Goal: Task Accomplishment & Management: Use online tool/utility

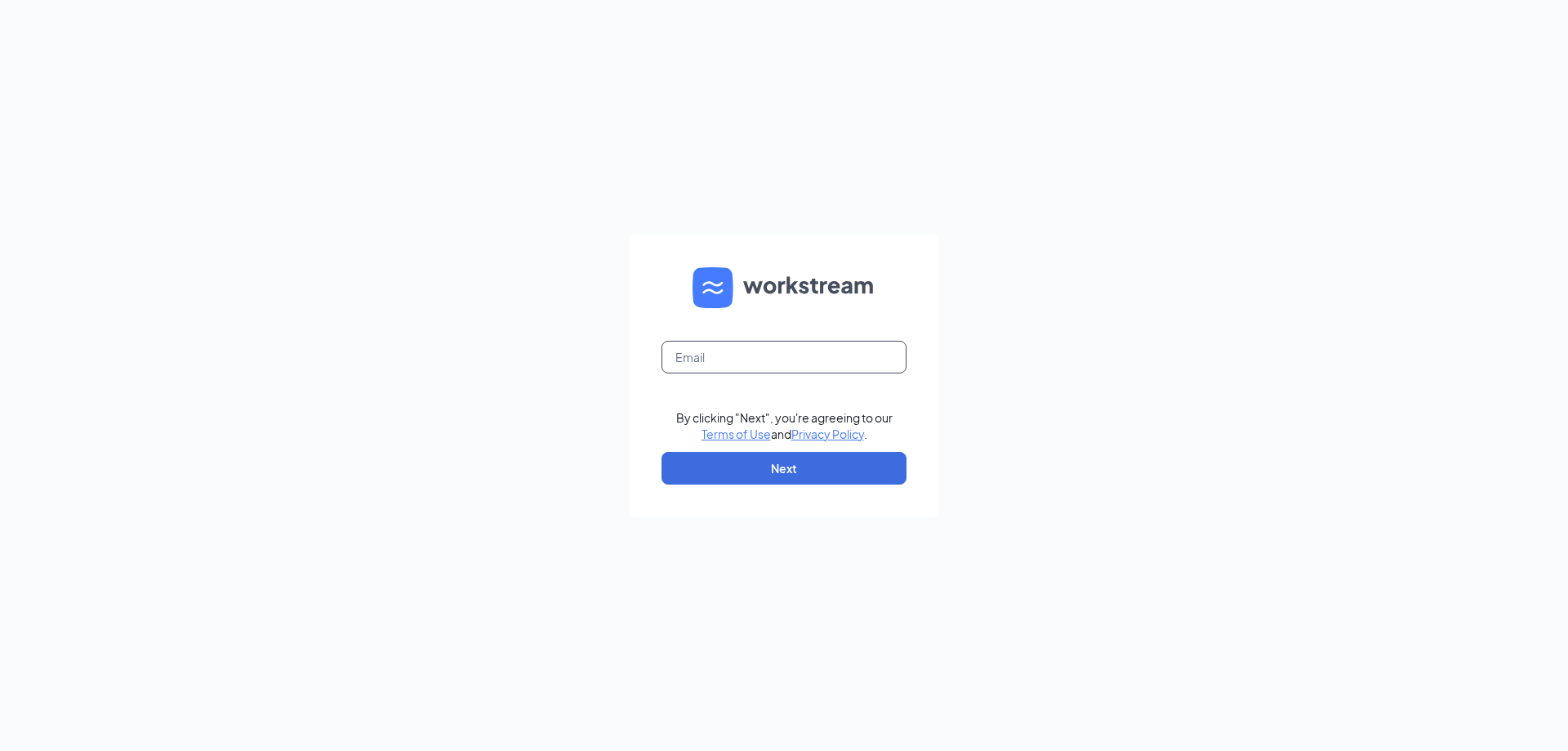
click at [804, 353] on input "text" at bounding box center [783, 356] width 245 height 32
type input "[PERSON_NAME][EMAIL_ADDRESS][DOMAIN_NAME]"
click at [815, 478] on button "Next" at bounding box center [783, 468] width 245 height 32
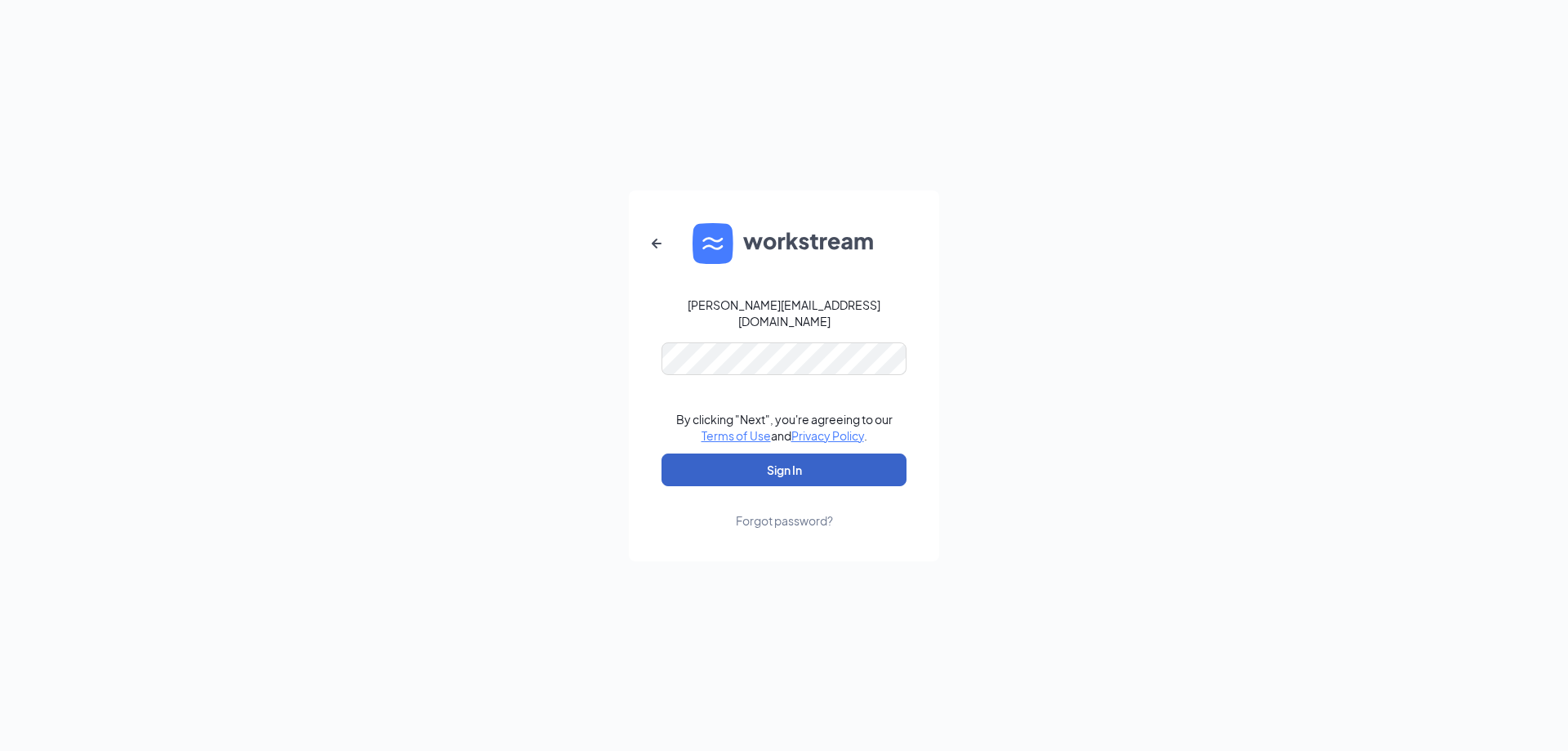
click at [815, 454] on button "Sign In" at bounding box center [783, 469] width 245 height 32
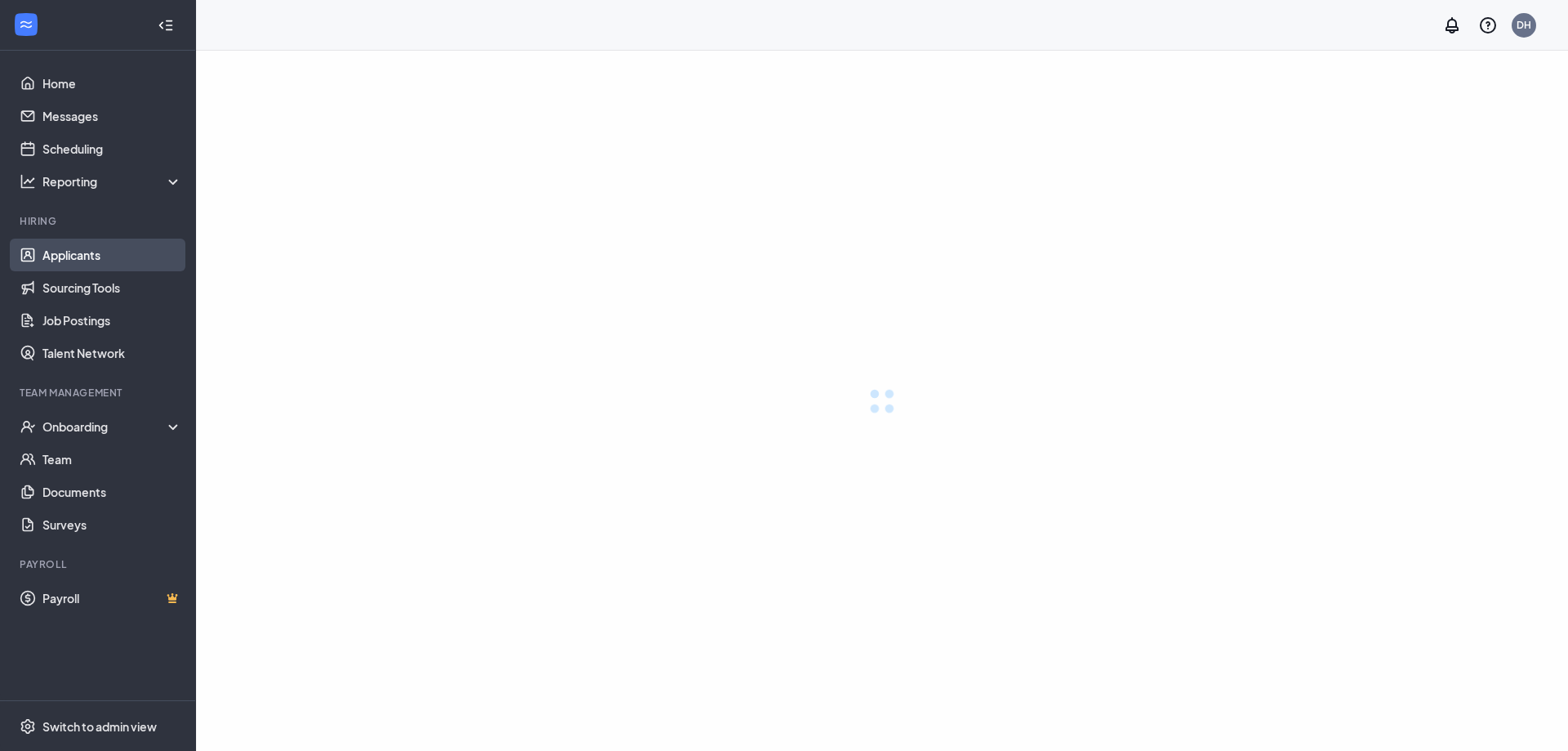
click at [145, 253] on link "Applicants" at bounding box center [112, 254] width 140 height 32
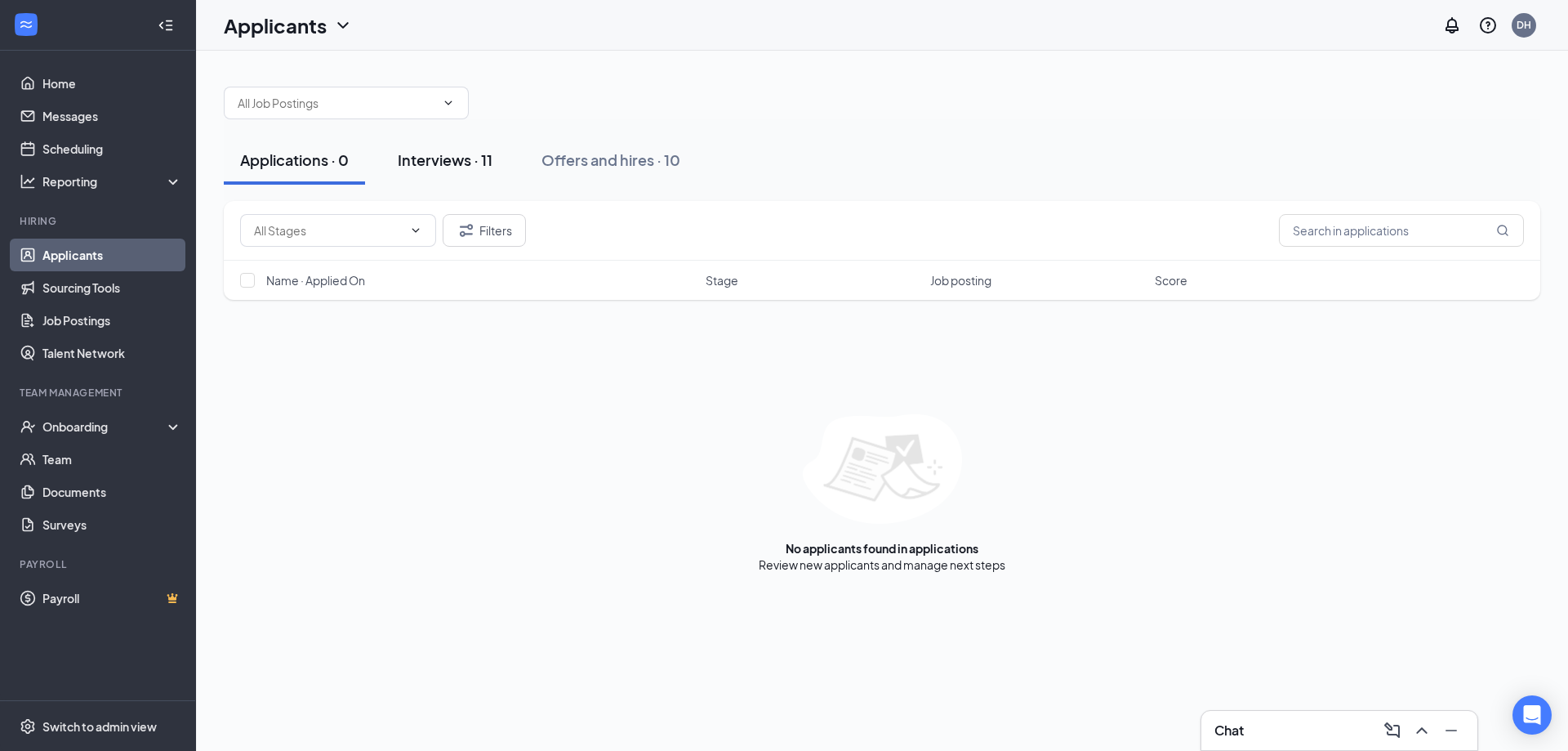
click at [436, 171] on button "Interviews · 11" at bounding box center [446, 160] width 128 height 49
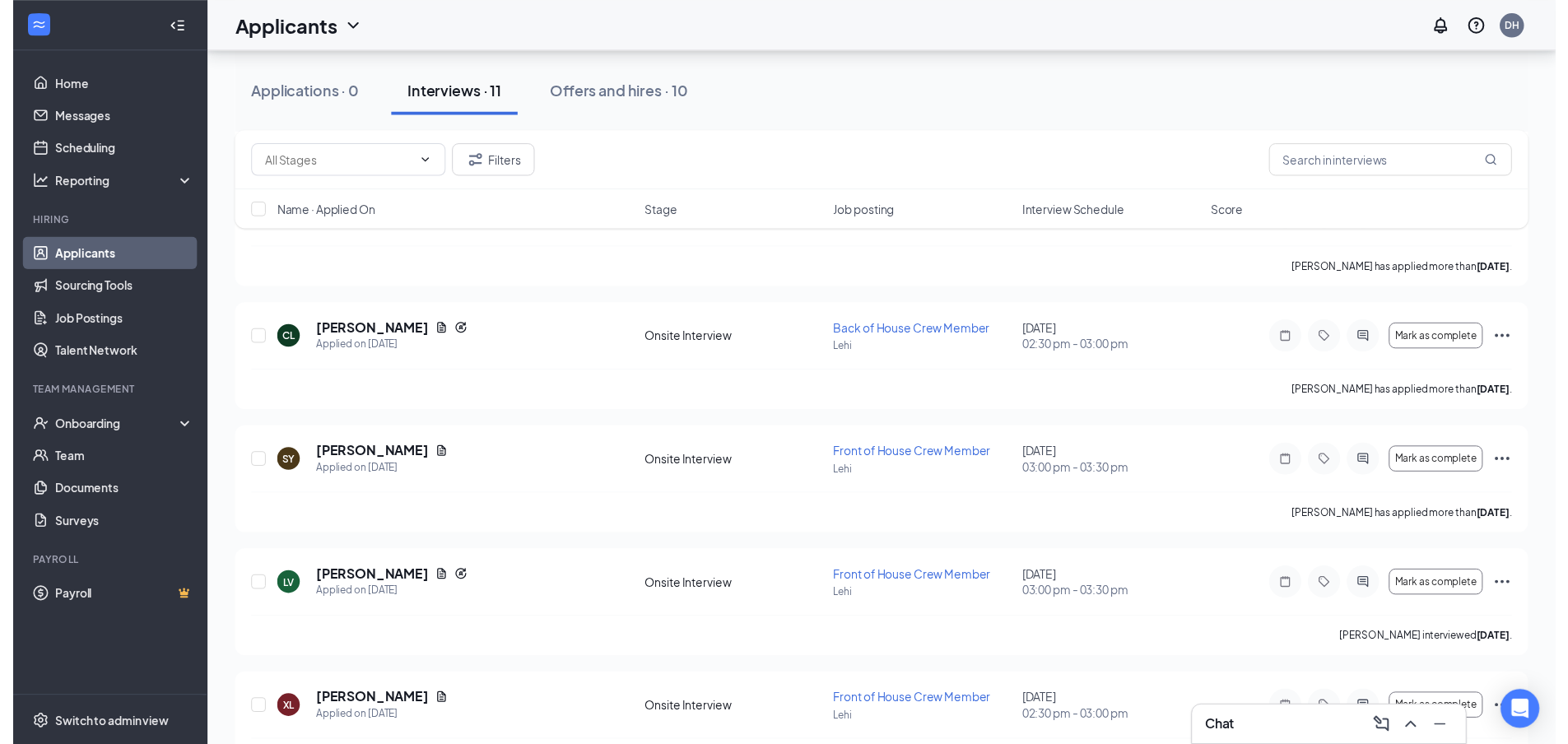
scroll to position [405, 0]
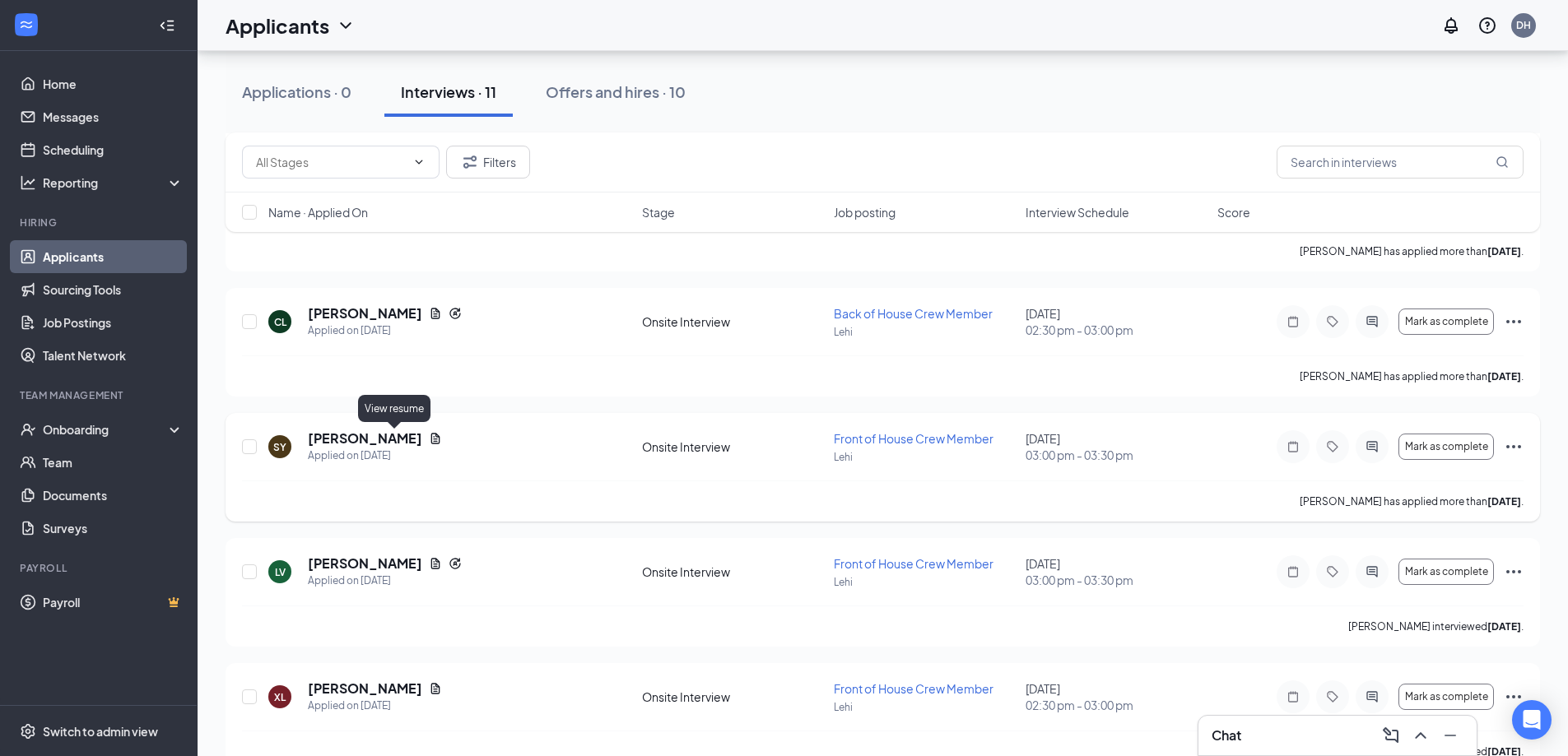
click at [431, 439] on icon "Document" at bounding box center [435, 438] width 9 height 11
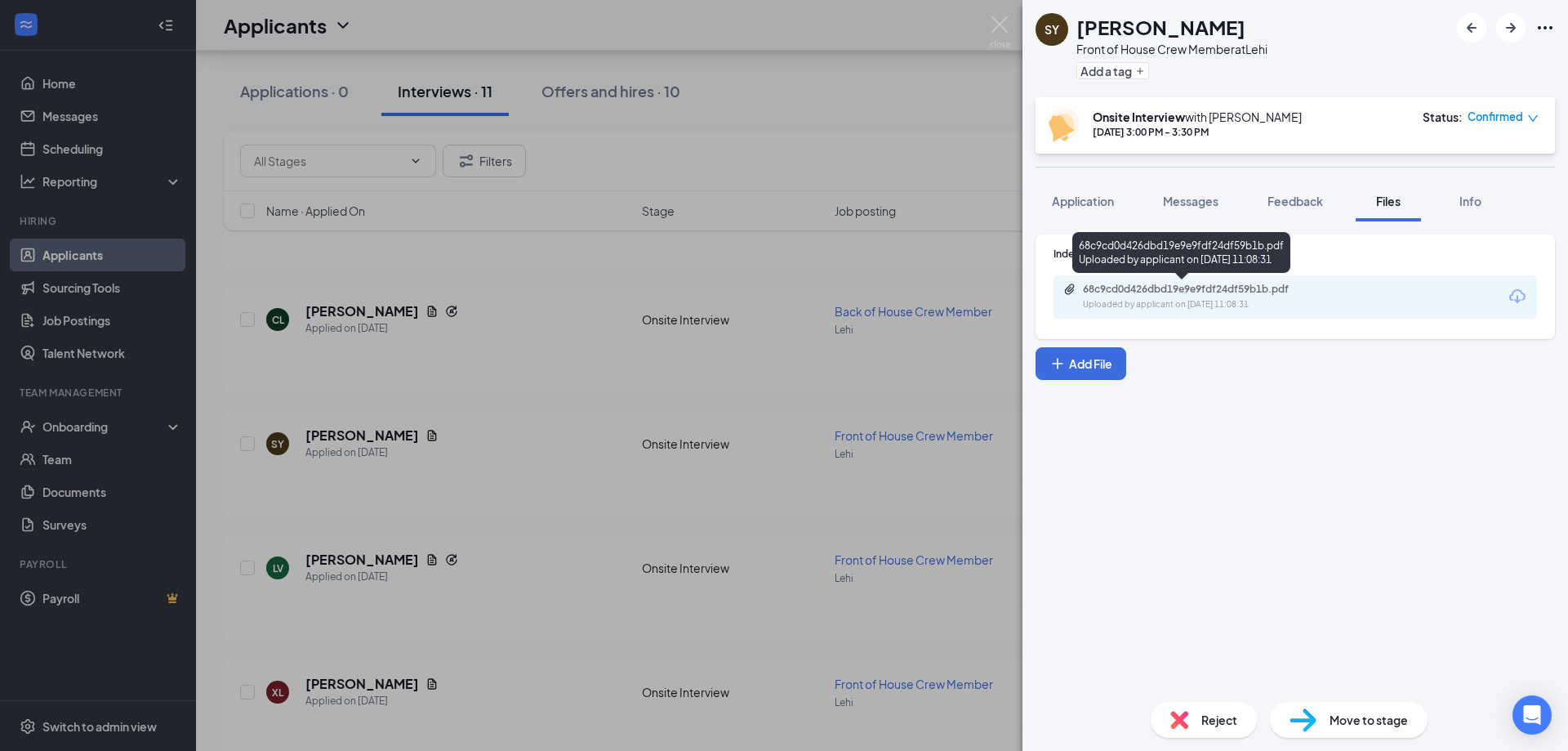
click at [1279, 291] on div "68c9cd0d426dbd19e9e9fdf24df59b1b.pdf" at bounding box center [1197, 288] width 228 height 13
click at [1002, 27] on img at bounding box center [999, 32] width 21 height 31
